Goal: Find contact information: Find contact information

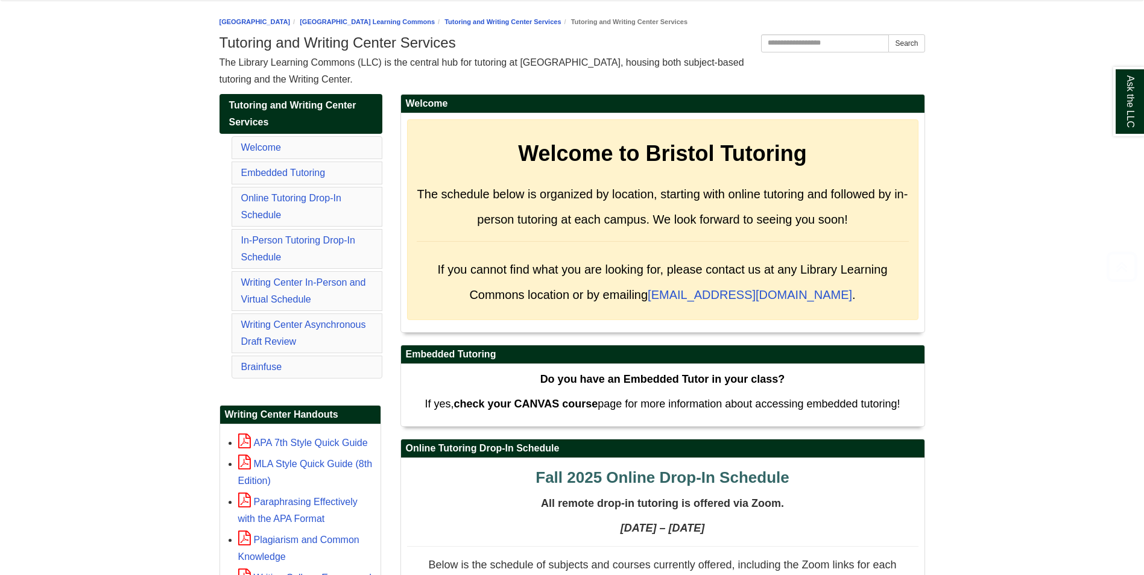
scroll to position [181, 0]
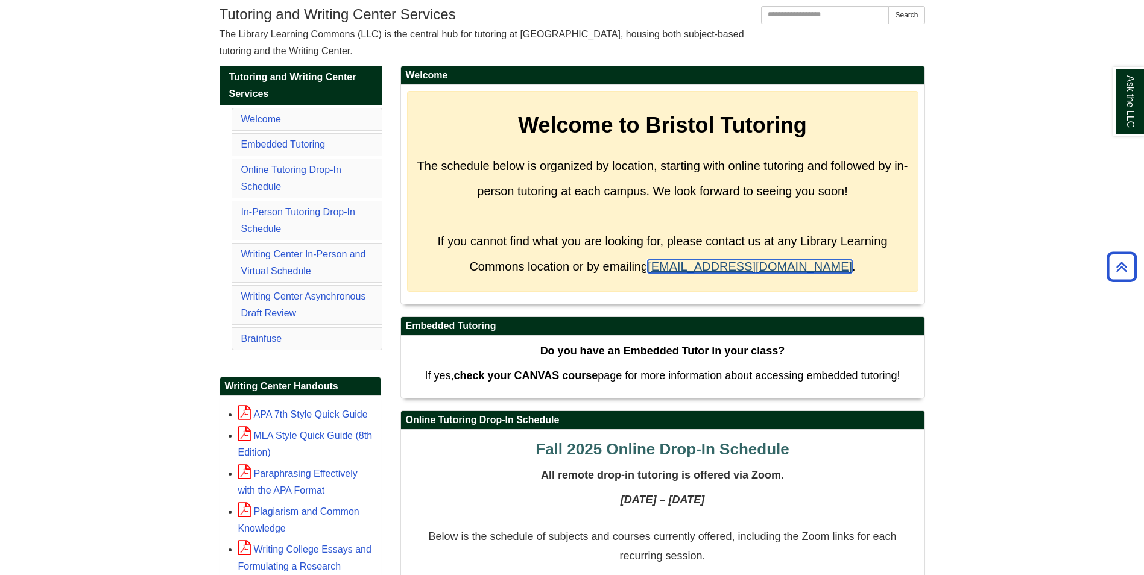
click at [723, 268] on link "[EMAIL_ADDRESS][DOMAIN_NAME]" at bounding box center [750, 266] width 205 height 13
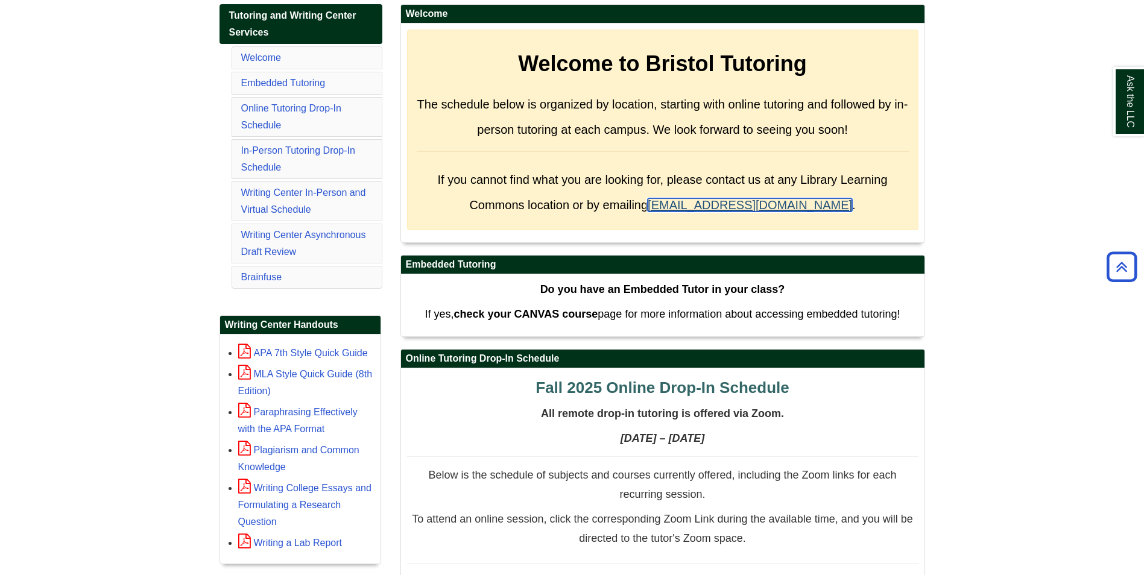
scroll to position [241, 0]
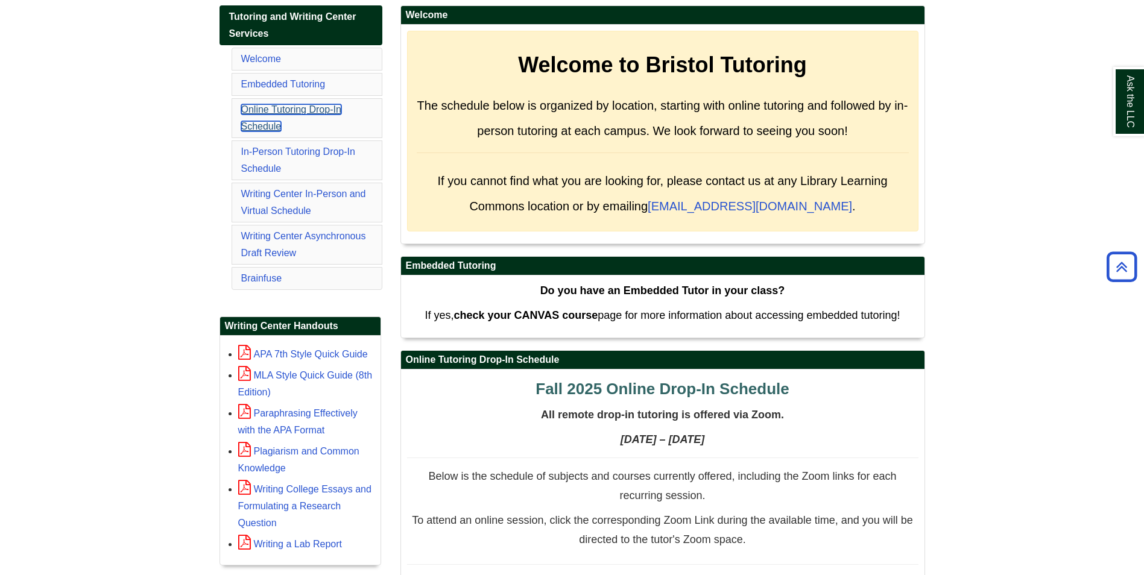
click at [278, 113] on link "Online Tutoring Drop-In Schedule" at bounding box center [291, 117] width 100 height 27
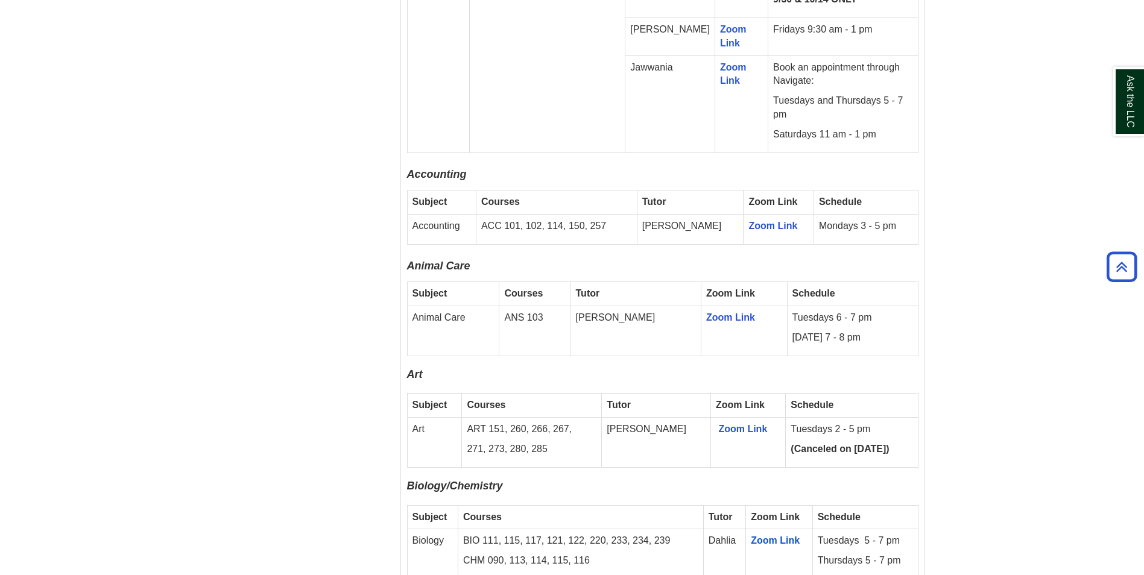
scroll to position [833, 0]
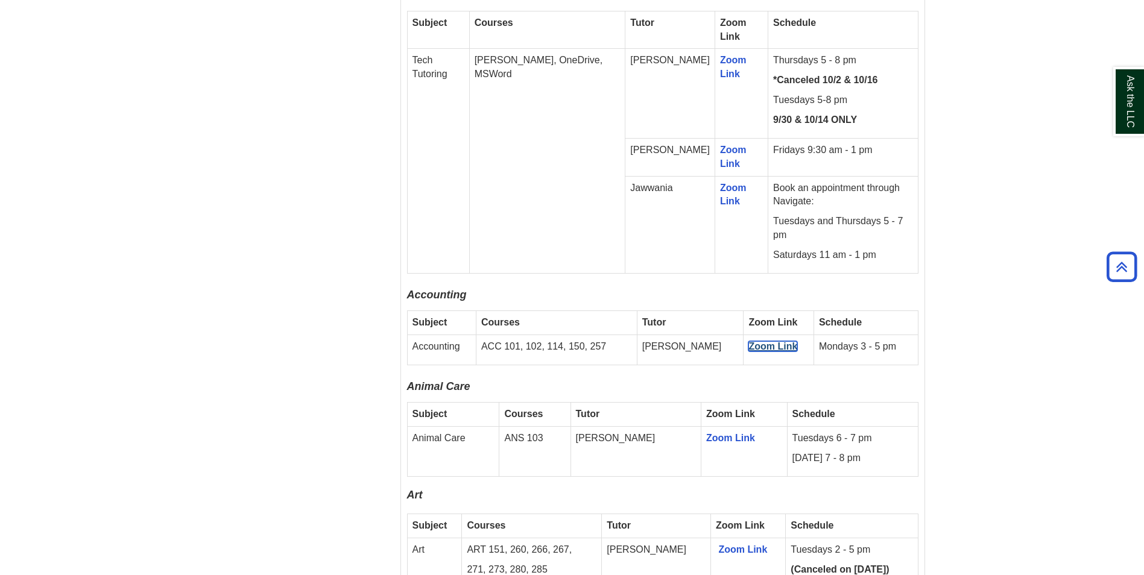
click at [749, 341] on link "Zoom Link" at bounding box center [773, 346] width 49 height 10
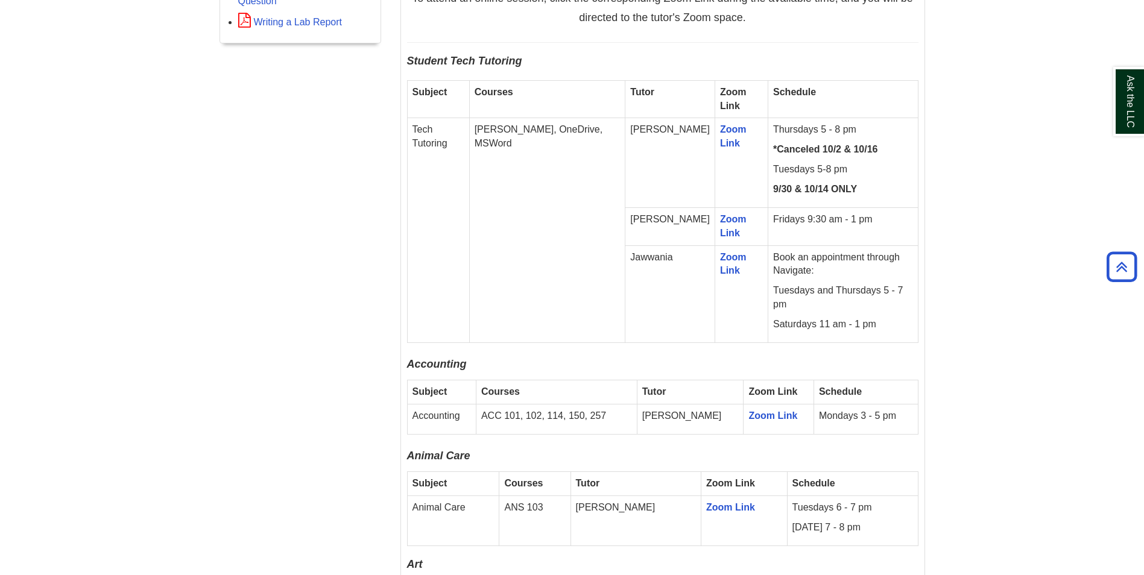
scroll to position [784, 0]
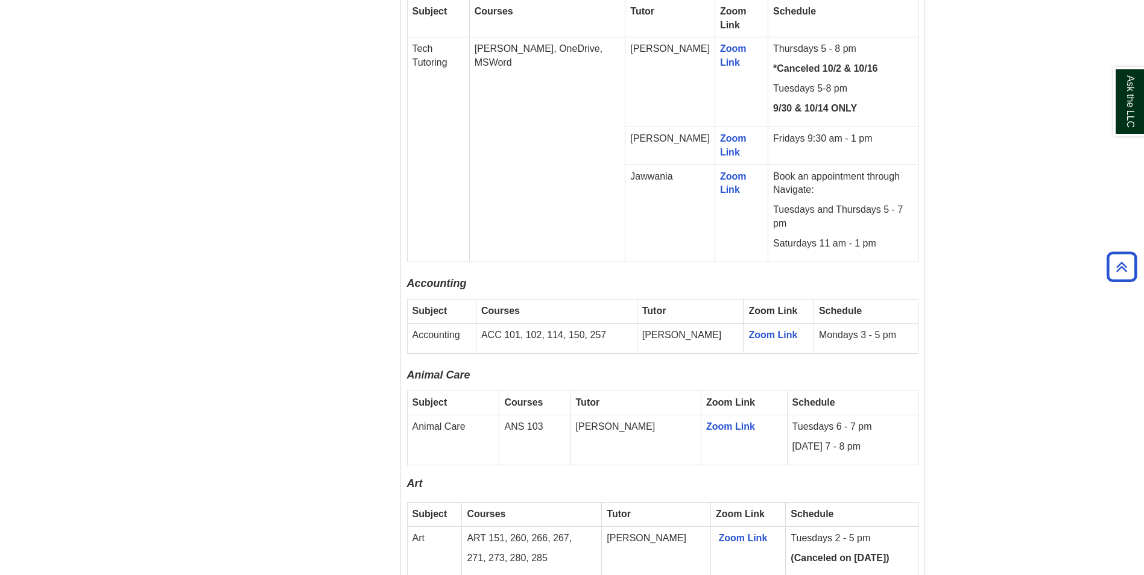
scroll to position [905, 0]
